Goal: Task Accomplishment & Management: Manage account settings

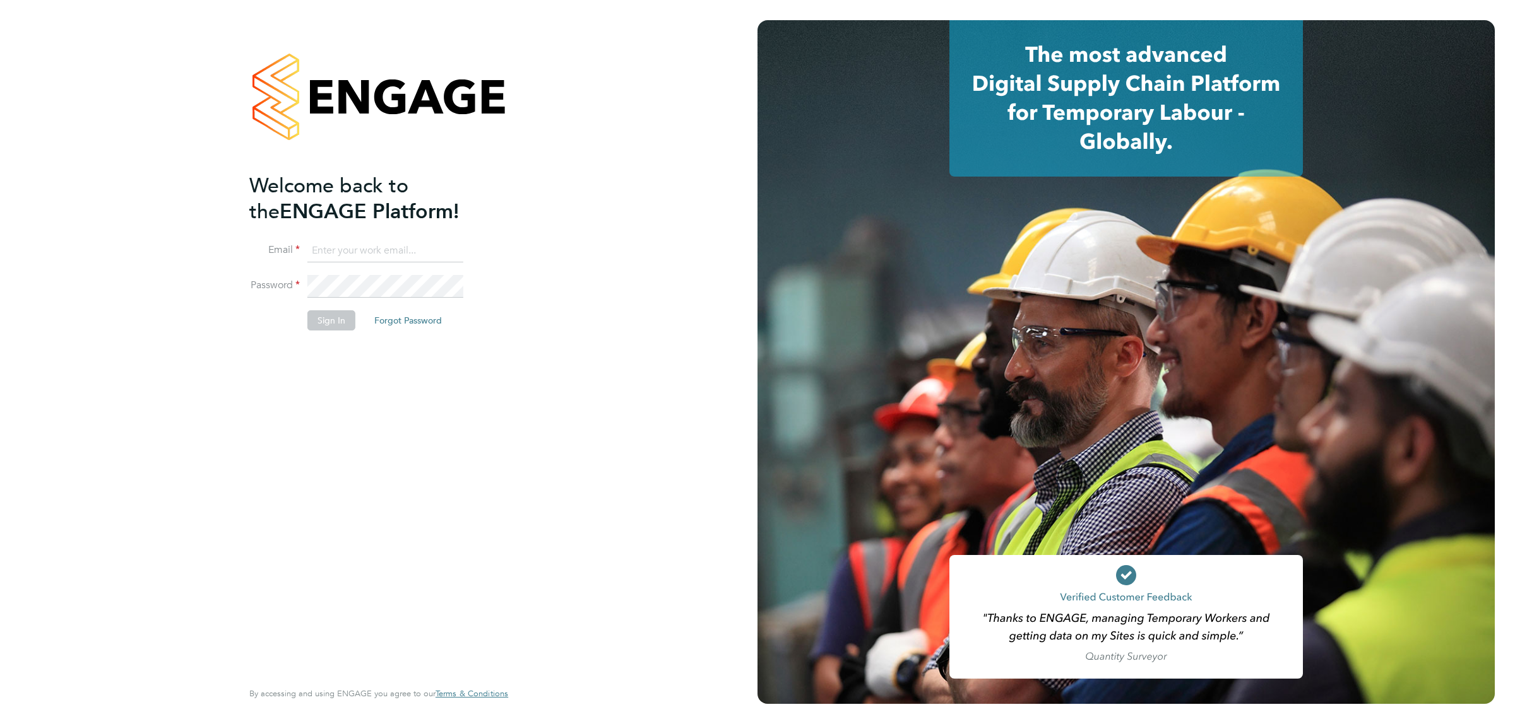
type input "Katherine.Jacobs@danielowen.co.uk"
click at [339, 319] on button "Sign In" at bounding box center [331, 320] width 48 height 20
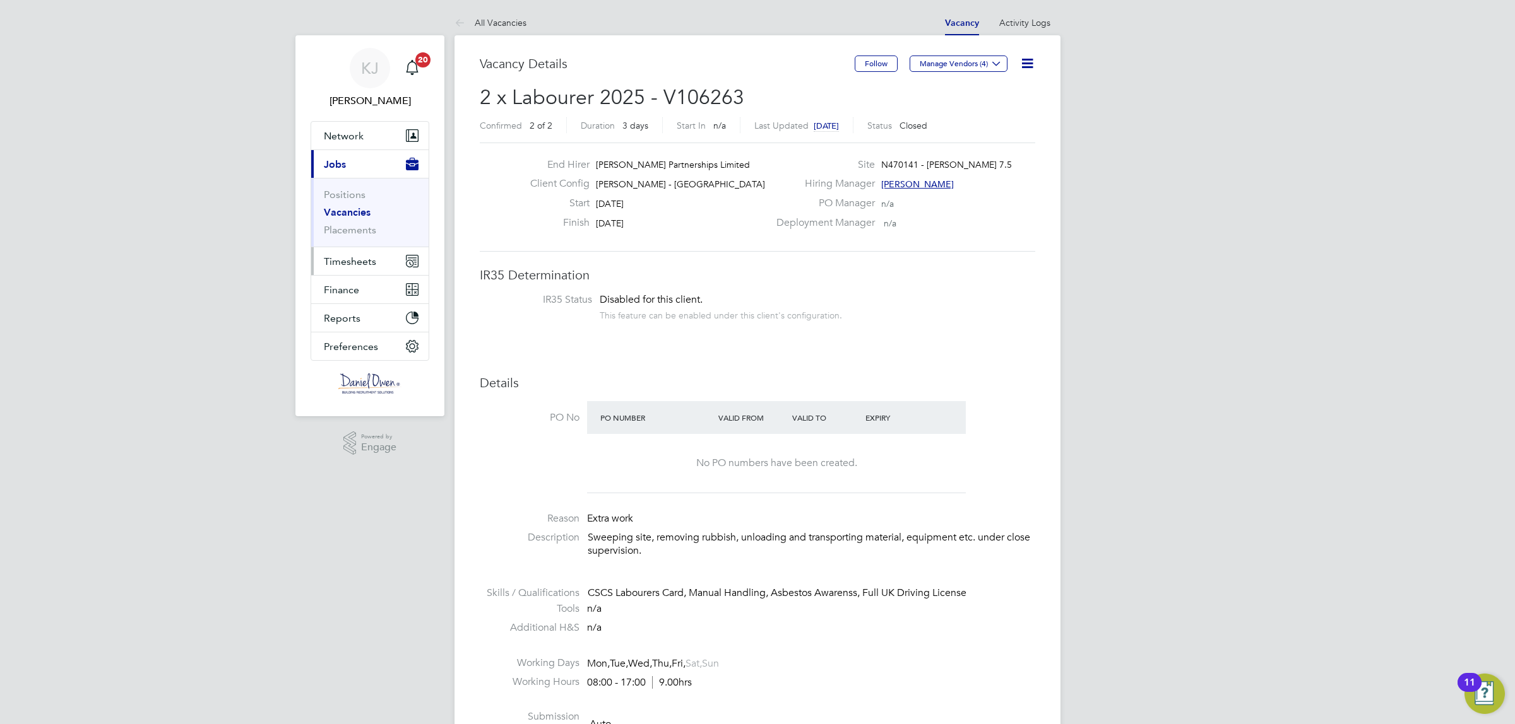
click at [335, 263] on span "Timesheets" at bounding box center [350, 262] width 52 height 12
click at [343, 222] on link "Timesheets" at bounding box center [350, 223] width 52 height 12
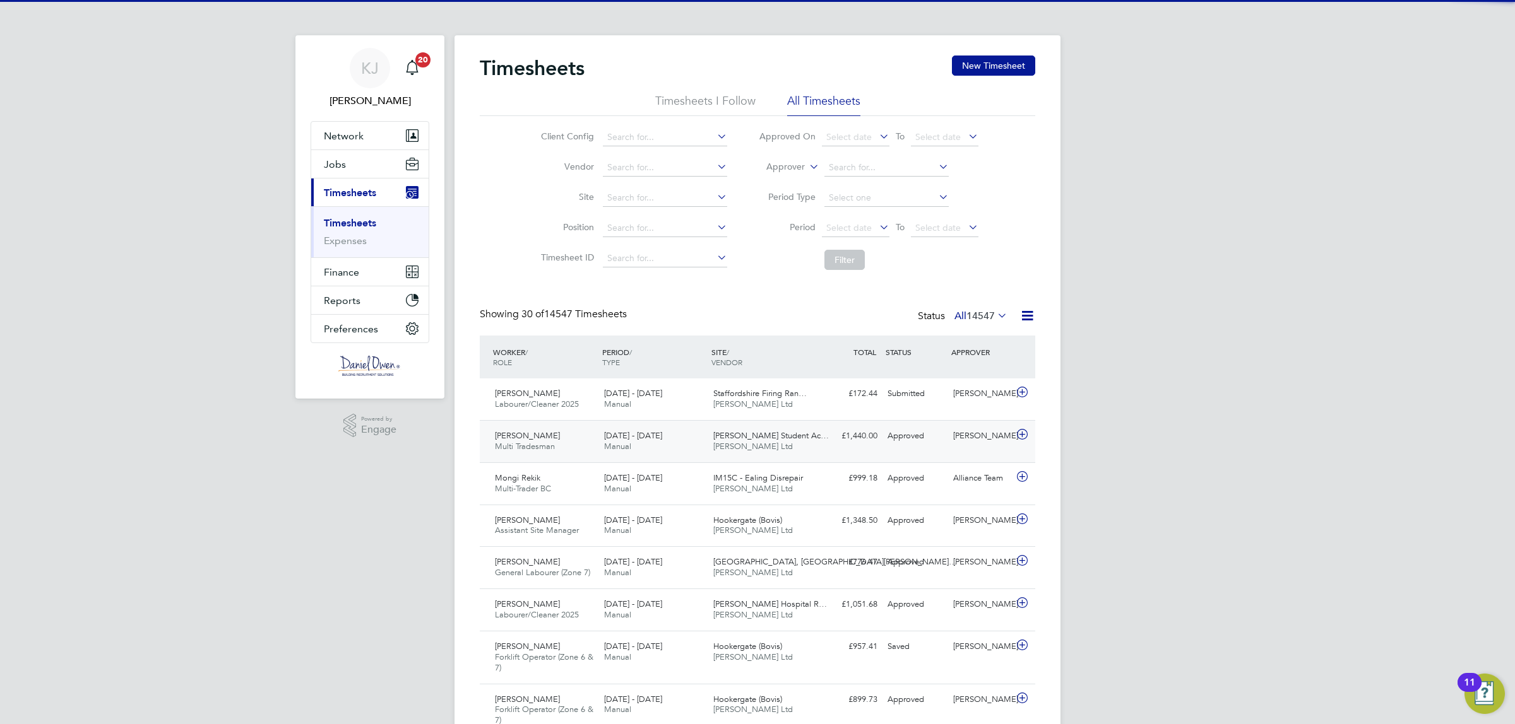
scroll to position [32, 109]
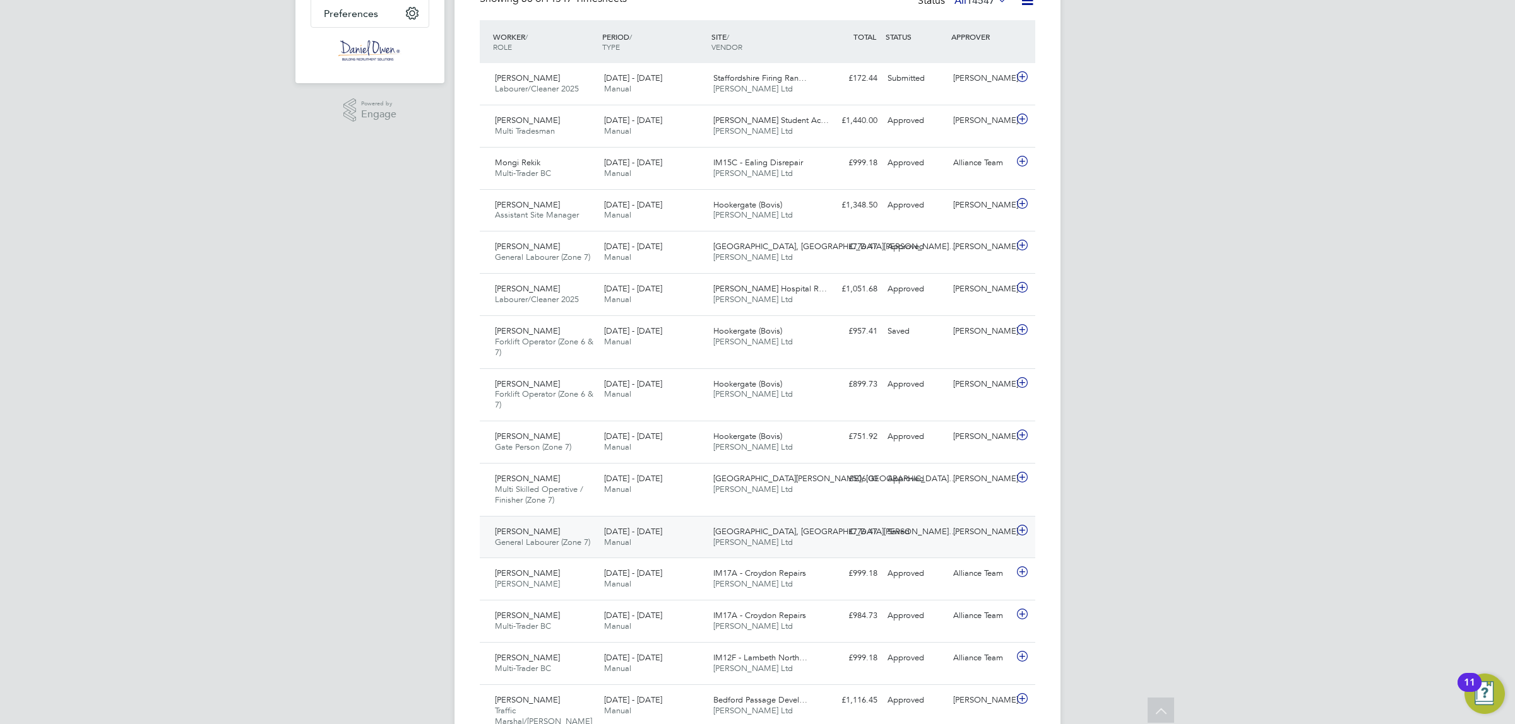
click at [1018, 529] on icon at bounding box center [1022, 531] width 16 height 10
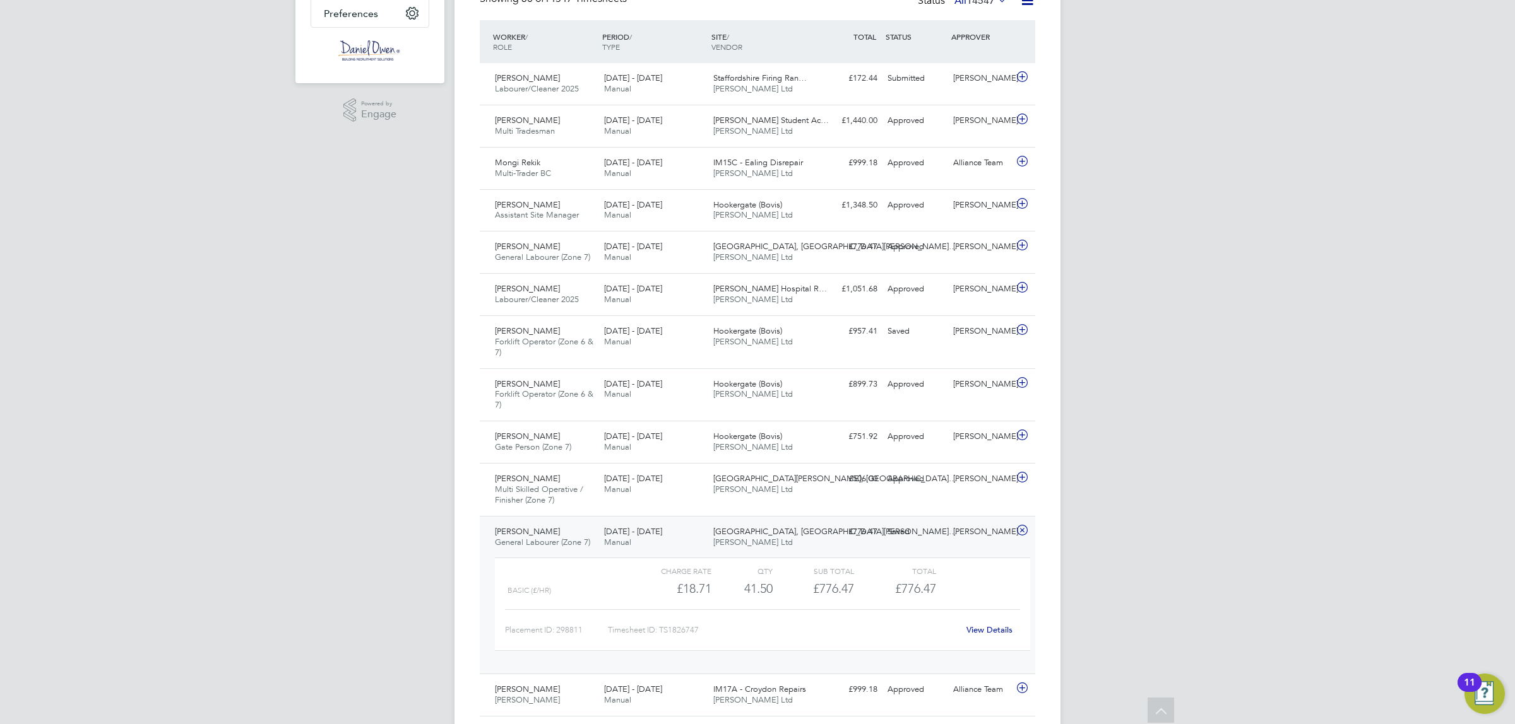
click at [973, 628] on link "View Details" at bounding box center [989, 630] width 46 height 11
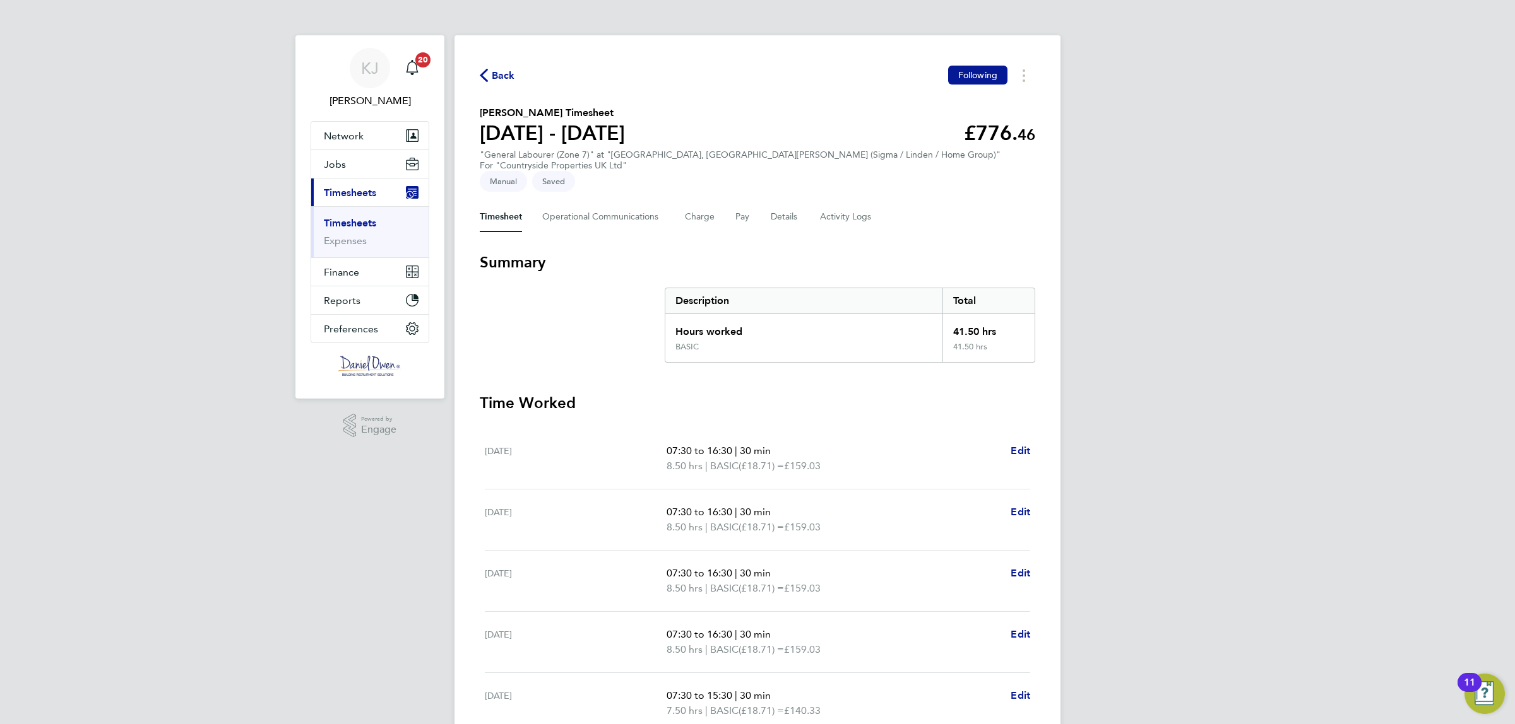
scroll to position [199, 0]
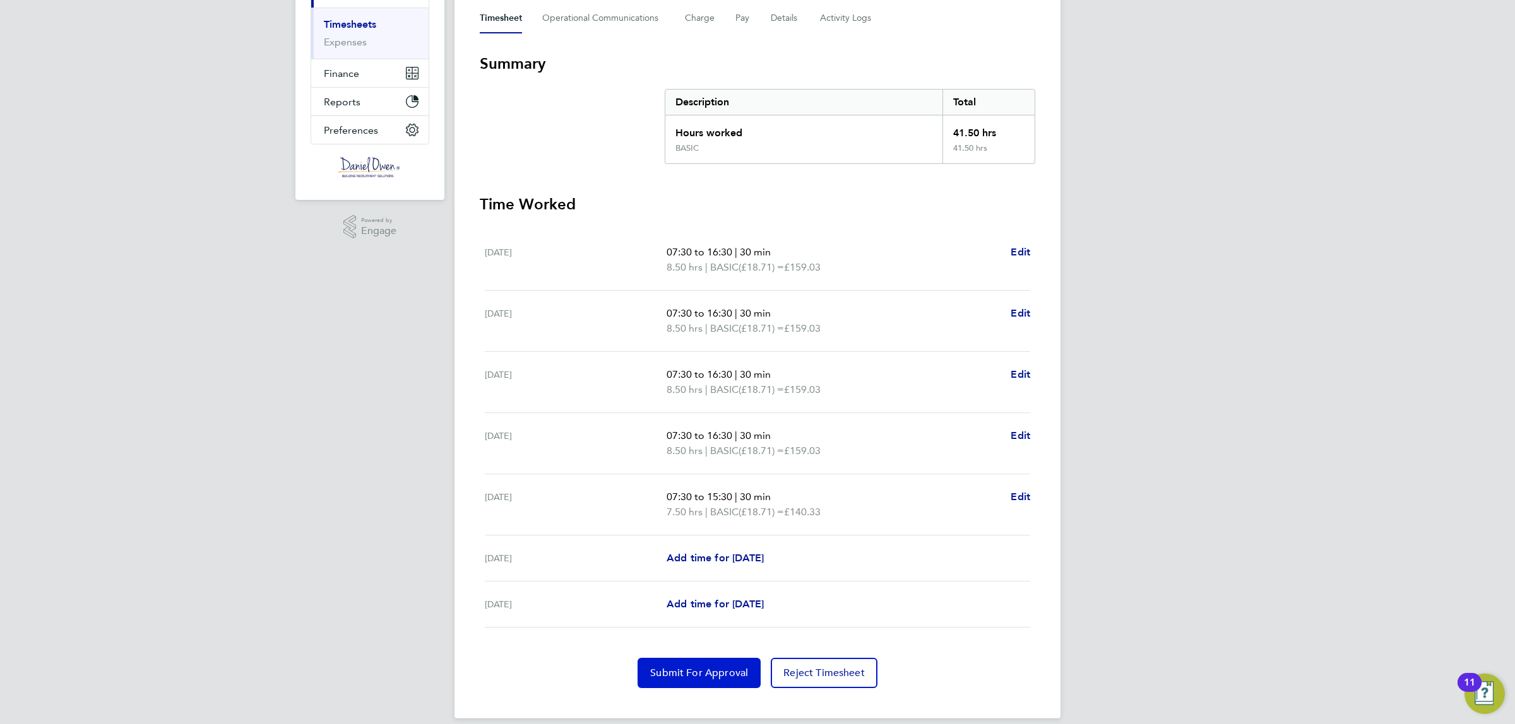
click at [731, 667] on span "Submit For Approval" at bounding box center [699, 673] width 98 height 13
